Goal: Transaction & Acquisition: Book appointment/travel/reservation

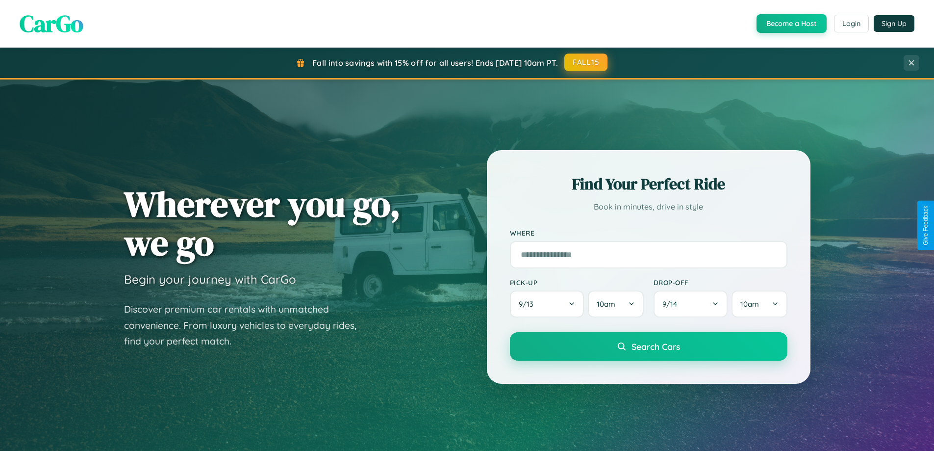
click at [586, 63] on button "FALL15" at bounding box center [585, 62] width 43 height 18
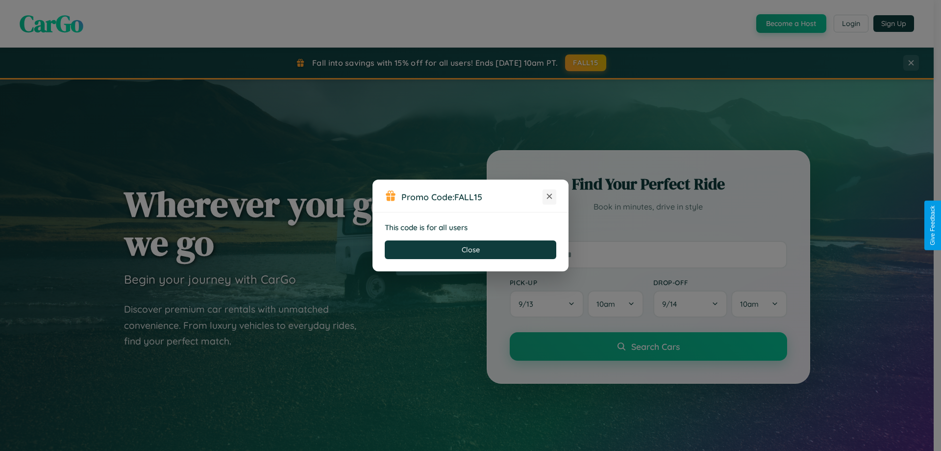
click at [550, 197] on icon at bounding box center [550, 196] width 10 height 10
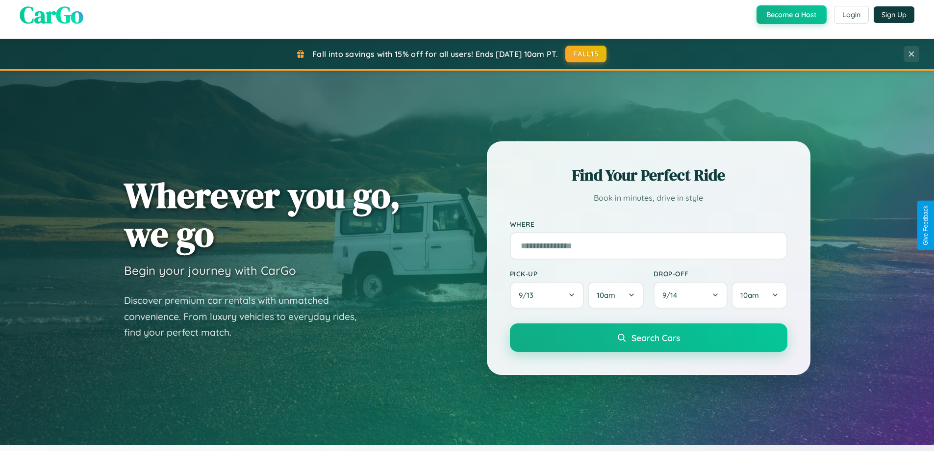
scroll to position [423, 0]
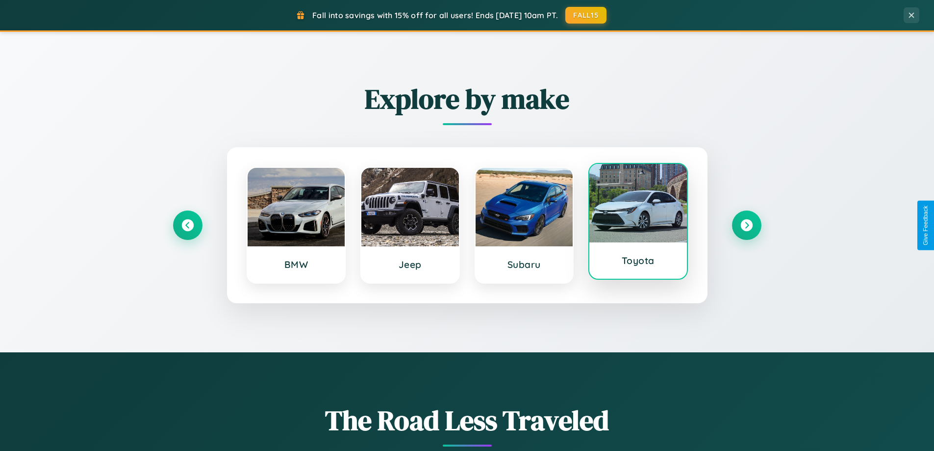
click at [638, 225] on div at bounding box center [638, 203] width 98 height 78
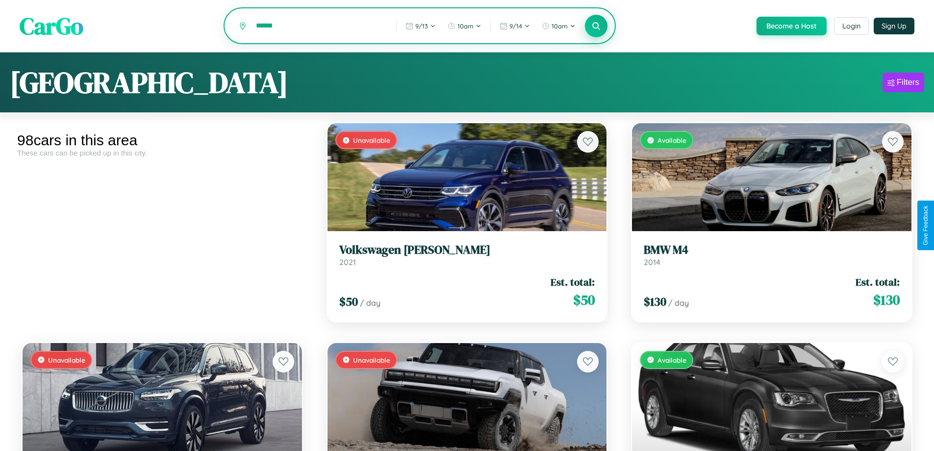
type input "******"
click at [596, 26] on icon at bounding box center [596, 25] width 9 height 9
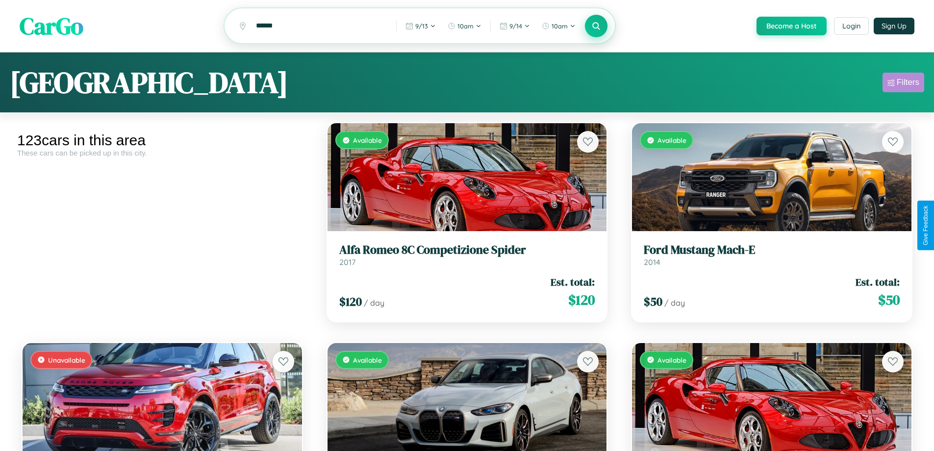
click at [903, 84] on div "Filters" at bounding box center [908, 82] width 23 height 10
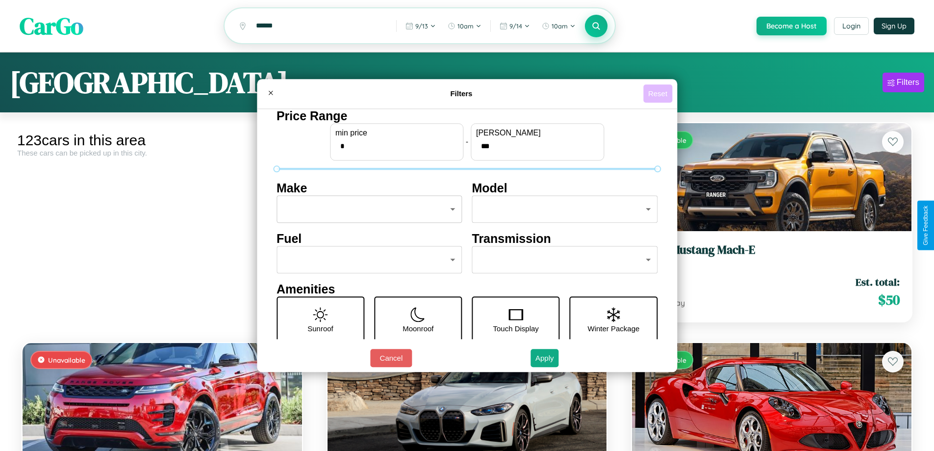
click at [659, 93] on button "Reset" at bounding box center [657, 93] width 29 height 18
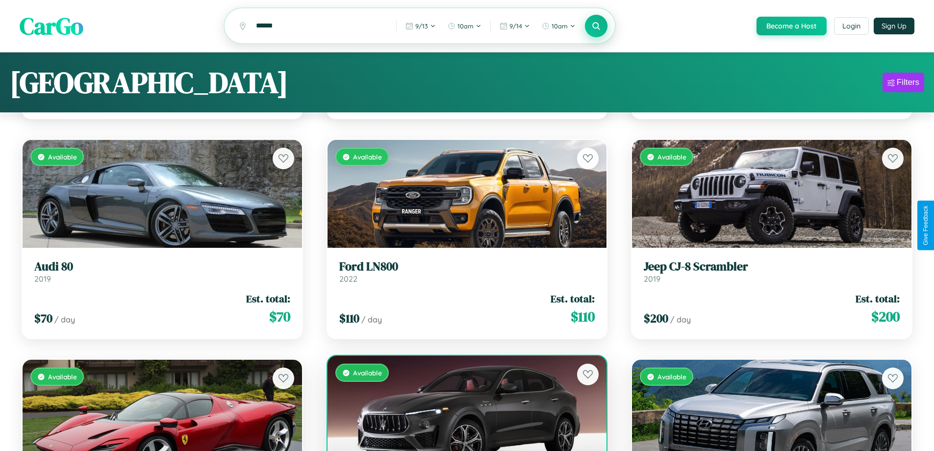
scroll to position [797, 0]
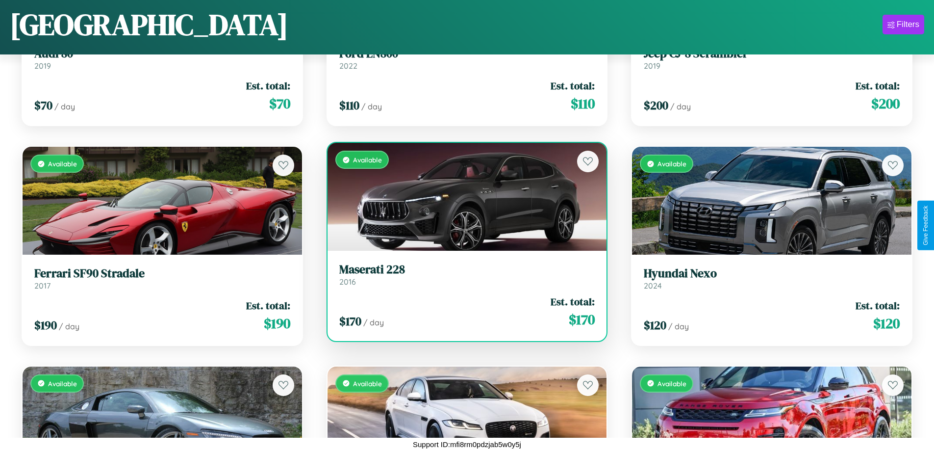
click at [463, 278] on link "Maserati 228 2016" at bounding box center [467, 274] width 256 height 24
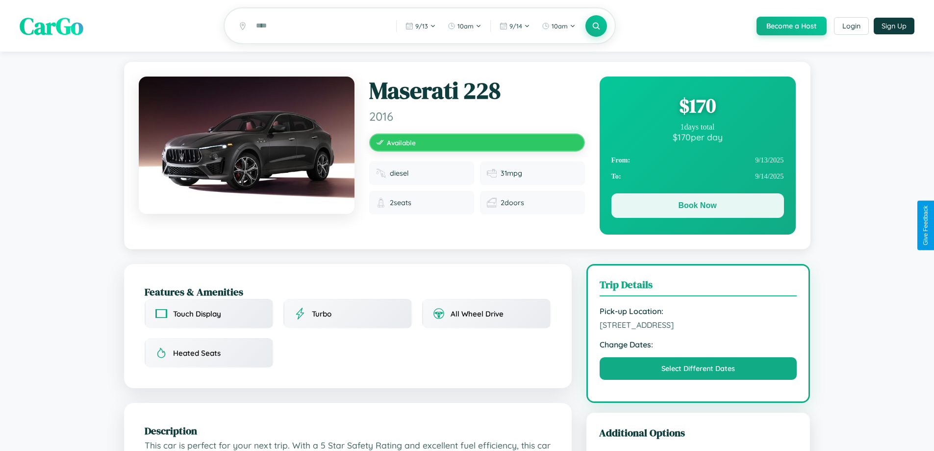
click at [697, 207] on button "Book Now" at bounding box center [697, 205] width 173 height 25
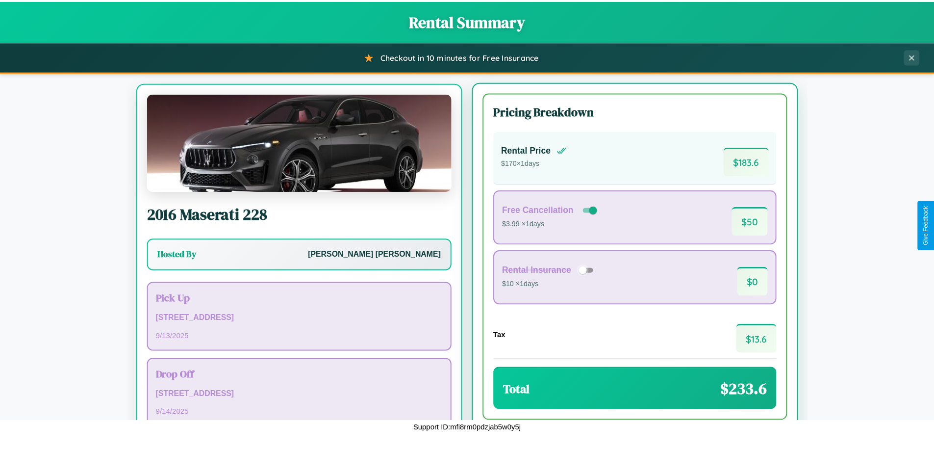
scroll to position [46, 0]
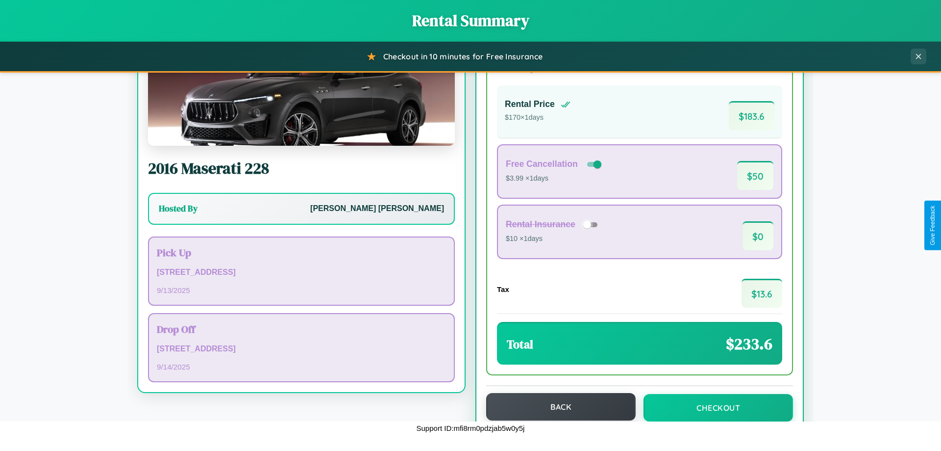
click at [556, 407] on button "Back" at bounding box center [561, 406] width 150 height 27
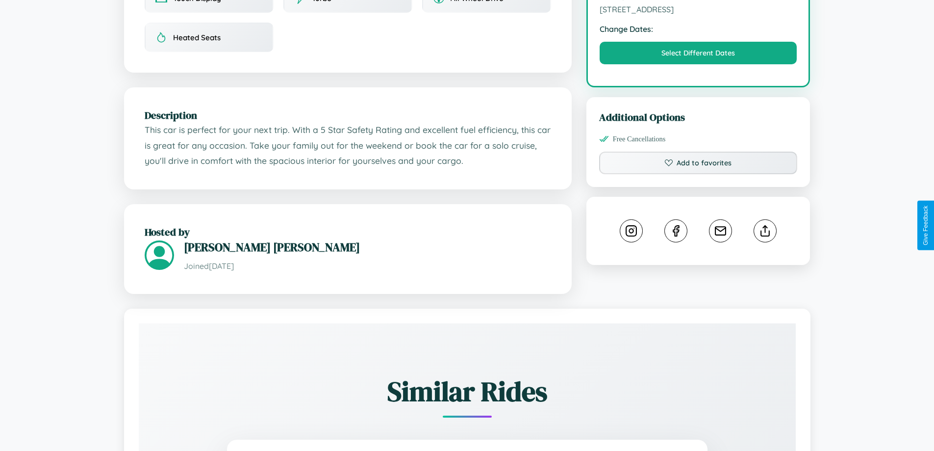
scroll to position [322, 0]
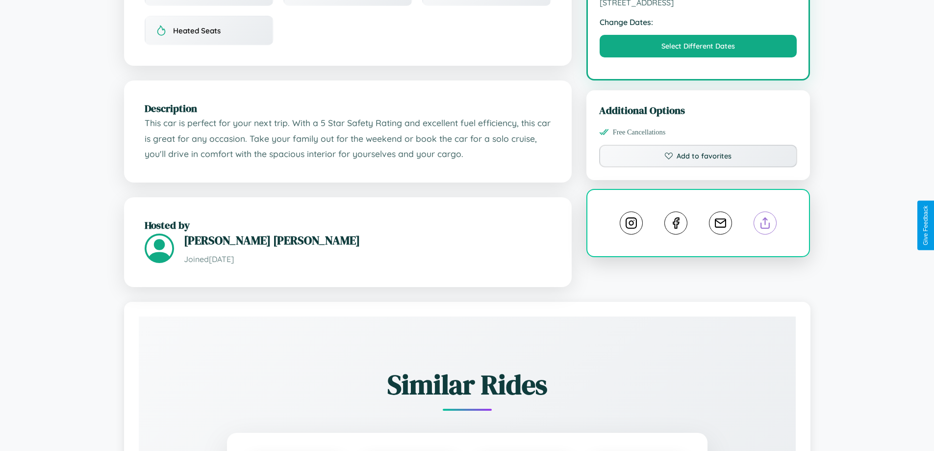
click at [765, 224] on line at bounding box center [765, 221] width 0 height 7
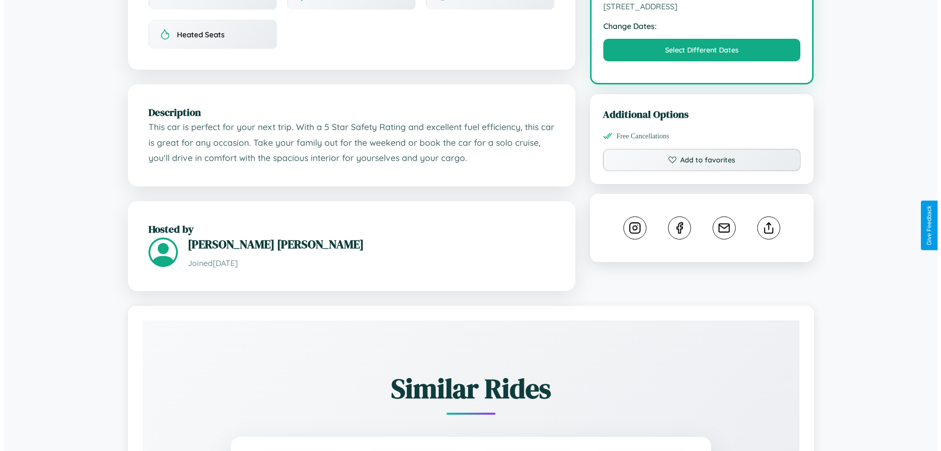
scroll to position [0, 0]
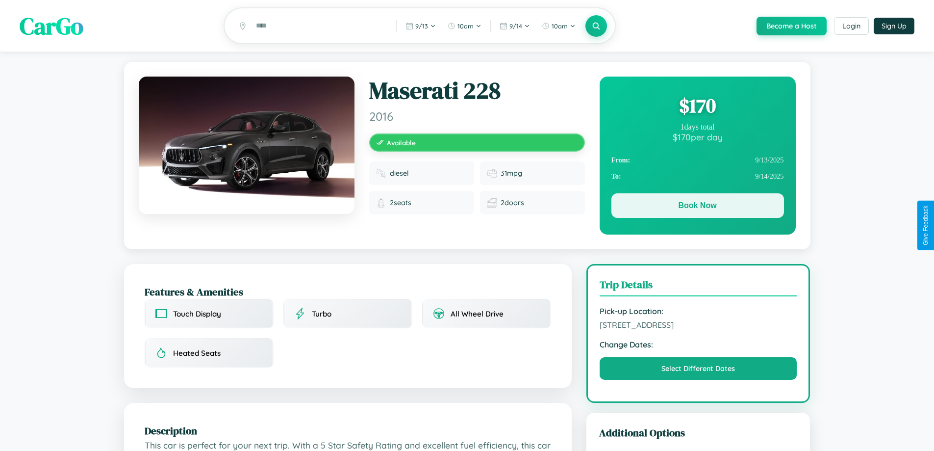
click at [697, 207] on button "Book Now" at bounding box center [697, 205] width 173 height 25
